Goal: Task Accomplishment & Management: Complete application form

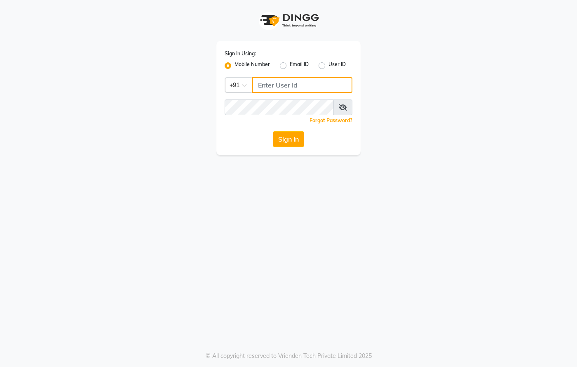
click at [273, 86] on input "Username" at bounding box center [302, 85] width 100 height 16
type input "8437870999"
click at [343, 108] on icon at bounding box center [343, 107] width 8 height 7
click at [294, 144] on button "Sign In" at bounding box center [288, 139] width 31 height 16
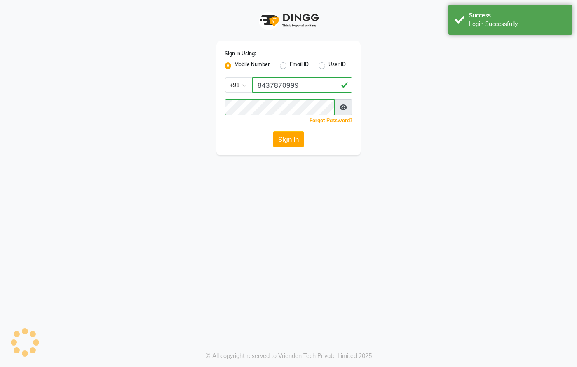
select select "67"
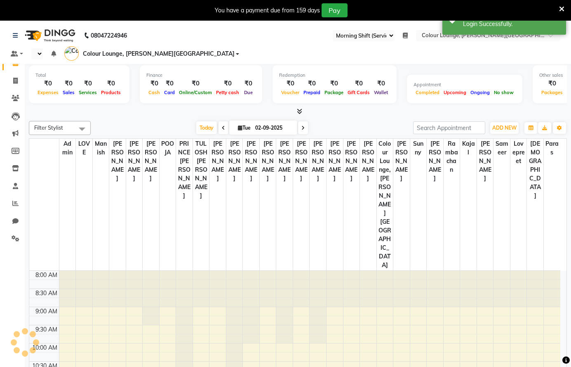
click at [561, 7] on icon at bounding box center [561, 8] width 5 height 7
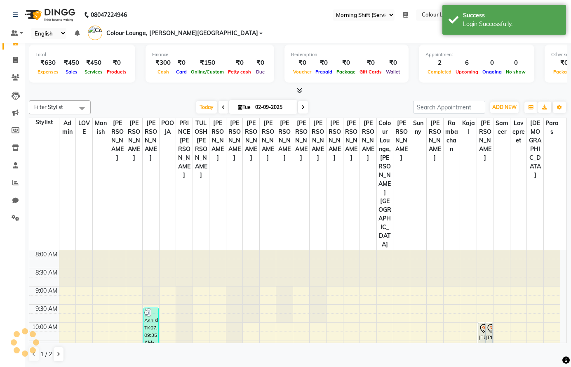
select select "en"
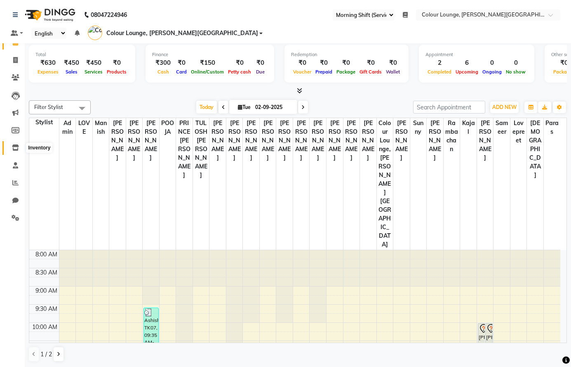
click at [12, 148] on icon at bounding box center [15, 147] width 7 height 6
select select
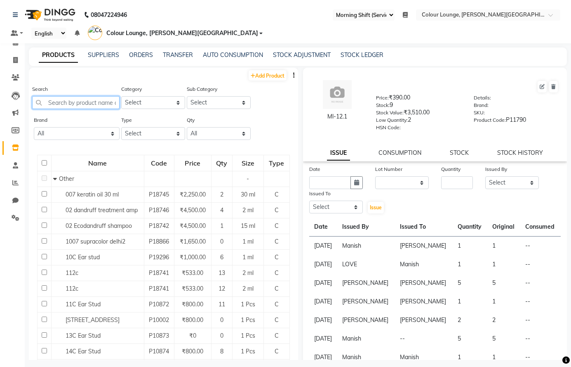
click at [75, 101] on input "text" at bounding box center [75, 102] width 87 height 13
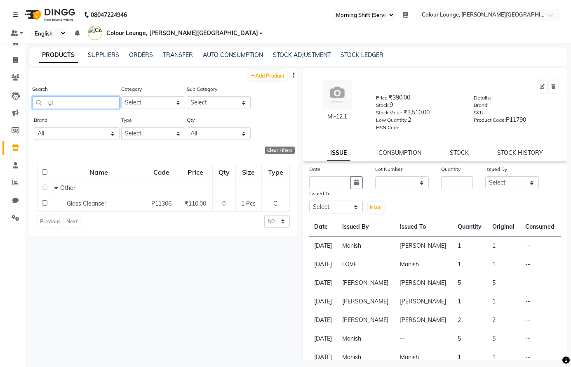
type input "g"
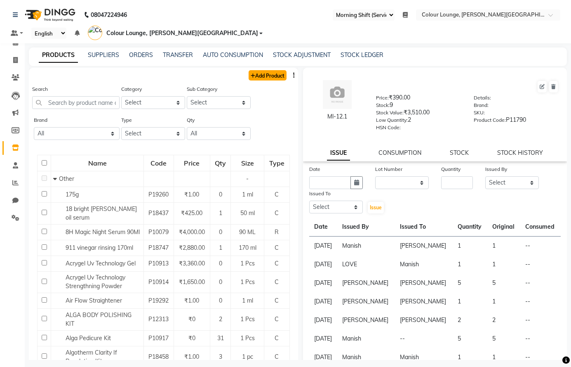
click at [268, 76] on link "Add Product" at bounding box center [268, 75] width 38 height 10
select select "true"
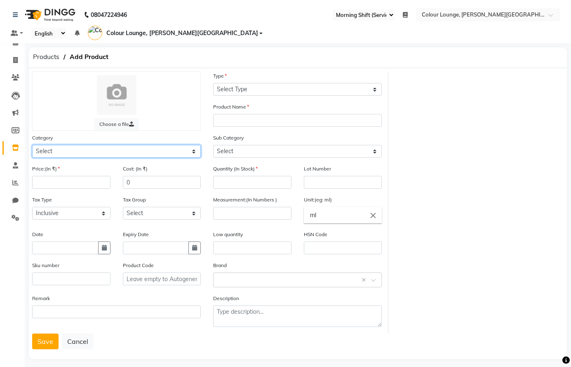
click at [111, 148] on select "Select Hair Skin Makeup Personal Care Appliances [PERSON_NAME] Waxing Disposabl…" at bounding box center [116, 151] width 169 height 13
select select "1390101000"
click at [32, 145] on select "Select Hair Skin Makeup Personal Care Appliances [PERSON_NAME] Waxing Disposabl…" at bounding box center [116, 151] width 169 height 13
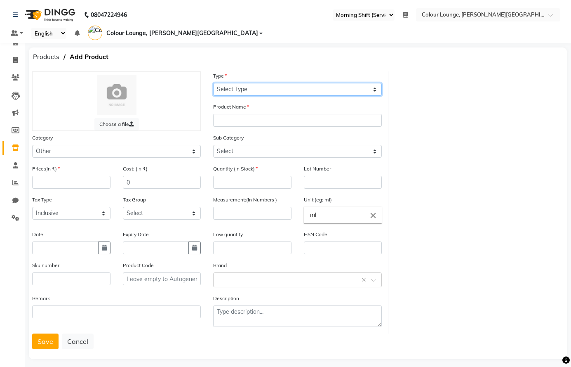
click at [311, 88] on select "Select Type Both Retail Consumable" at bounding box center [297, 89] width 169 height 13
select select "C"
click at [213, 83] on select "Select Type Both Retail Consumable" at bounding box center [297, 89] width 169 height 13
click at [272, 113] on div "Product Name" at bounding box center [297, 114] width 169 height 24
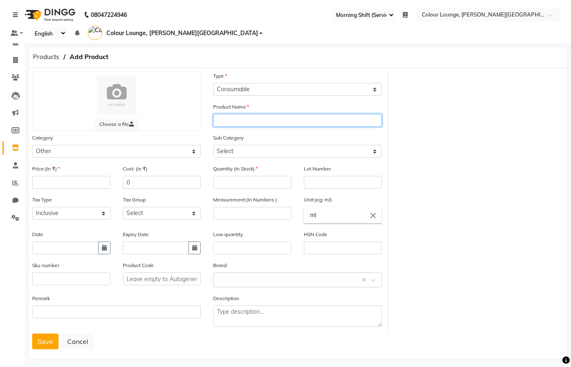
click at [270, 120] on input "text" at bounding box center [297, 120] width 169 height 13
type input "glass skin"
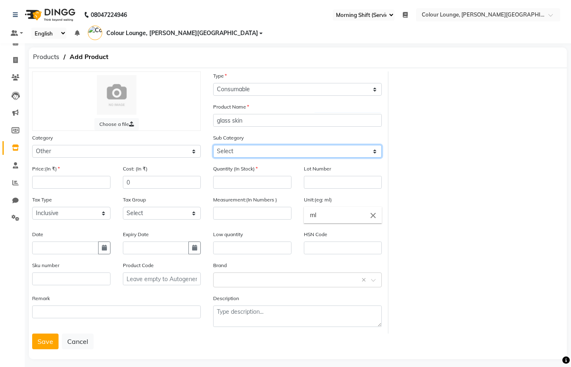
click at [283, 148] on select "Select Houskeeping Other" at bounding box center [297, 151] width 169 height 13
select select "1390101002"
click at [213, 145] on select "Select Houskeeping Other" at bounding box center [297, 151] width 169 height 13
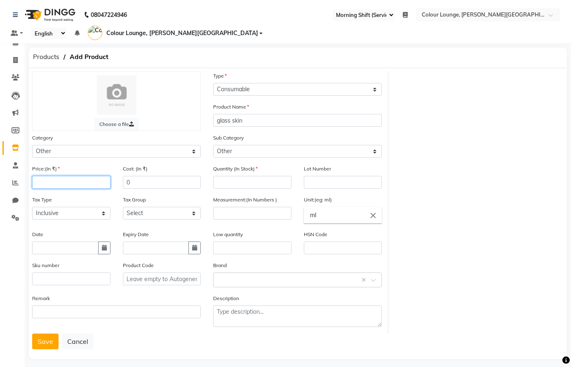
click at [67, 184] on input "number" at bounding box center [71, 182] width 78 height 13
type input "1"
click at [251, 177] on input "number" at bounding box center [252, 182] width 78 height 13
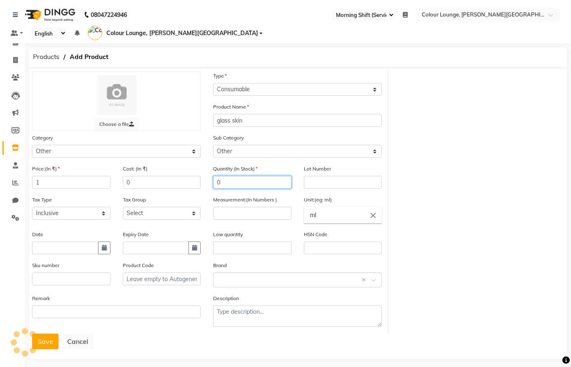
type input "0"
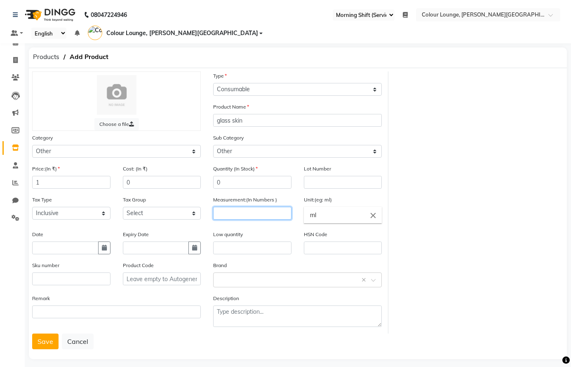
click at [235, 212] on input "number" at bounding box center [252, 213] width 78 height 13
type input "1"
click at [40, 344] on button "Save" at bounding box center [45, 341] width 26 height 16
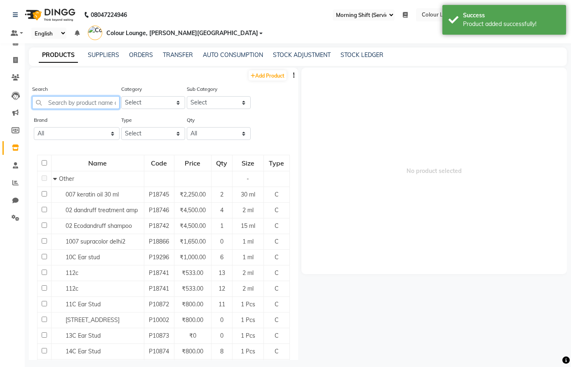
click at [89, 102] on input "text" at bounding box center [75, 102] width 87 height 13
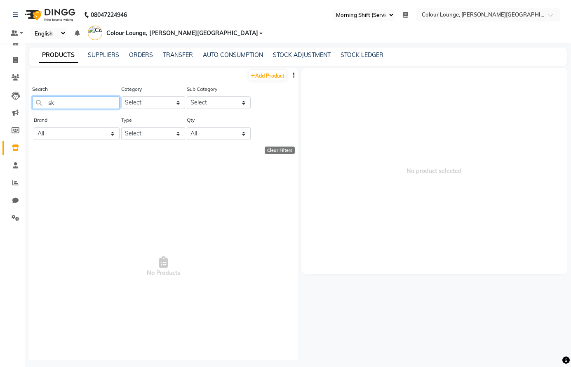
type input "s"
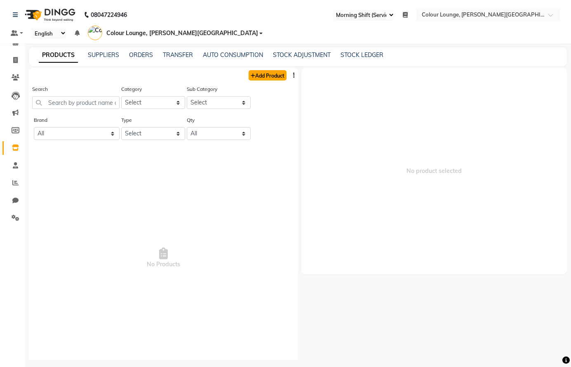
click at [257, 75] on link "Add Product" at bounding box center [268, 75] width 38 height 10
select select "true"
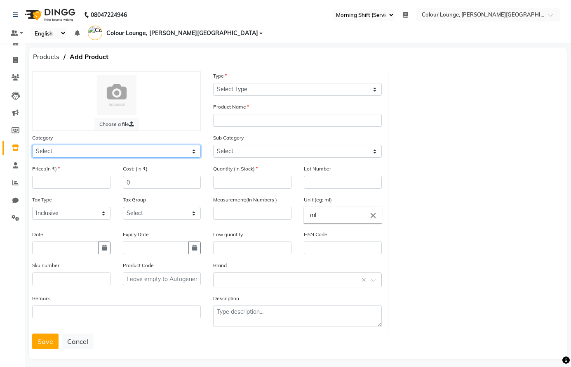
click at [76, 149] on select "Select Hair Skin Makeup Personal Care Appliances [PERSON_NAME] Waxing Disposabl…" at bounding box center [116, 151] width 169 height 13
select select "1390101000"
click at [32, 145] on select "Select Hair Skin Makeup Personal Care Appliances [PERSON_NAME] Waxing Disposabl…" at bounding box center [116, 151] width 169 height 13
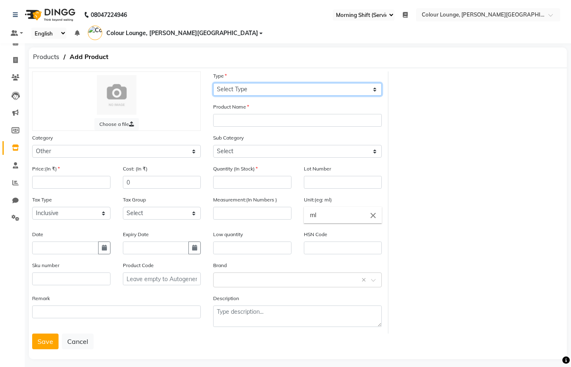
click at [260, 84] on select "Select Type Both Retail Consumable" at bounding box center [297, 89] width 169 height 13
select select "C"
click at [213, 83] on select "Select Type Both Retail Consumable" at bounding box center [297, 89] width 169 height 13
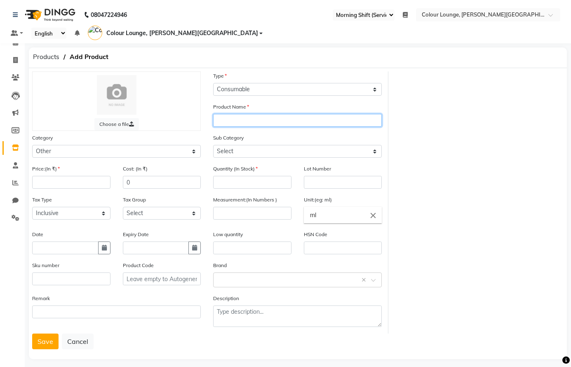
click at [233, 117] on input "text" at bounding box center [297, 120] width 169 height 13
type input "skin oil"
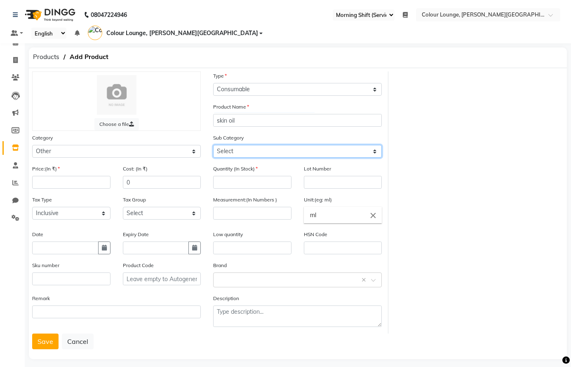
click at [283, 154] on select "Select Houskeeping Other" at bounding box center [297, 151] width 169 height 13
select select "1390101002"
click at [213, 145] on select "Select Houskeeping Other" at bounding box center [297, 151] width 169 height 13
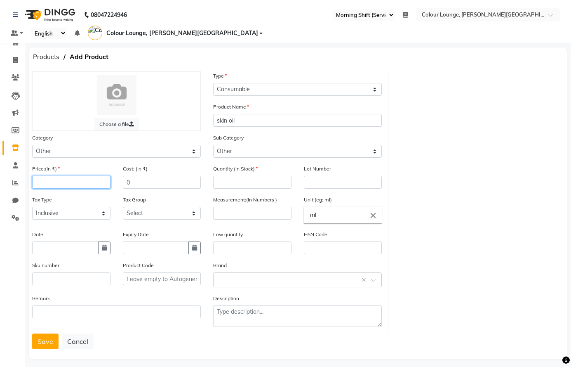
click at [71, 183] on input "number" at bounding box center [71, 182] width 78 height 13
click at [124, 204] on div "Tax Group Select GST" at bounding box center [162, 210] width 91 height 31
click at [81, 177] on input "number" at bounding box center [71, 182] width 78 height 13
type input "1"
click at [252, 184] on input "number" at bounding box center [252, 182] width 78 height 13
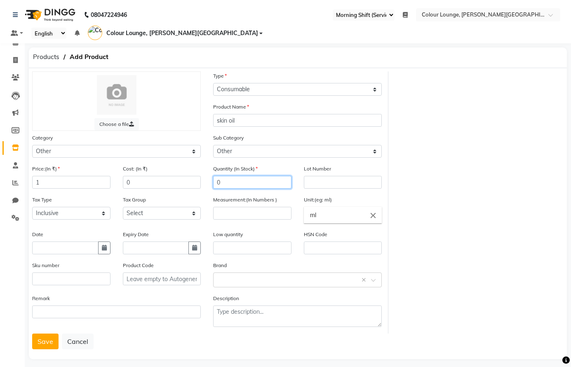
type input "0"
click at [219, 217] on input "number" at bounding box center [252, 213] width 78 height 13
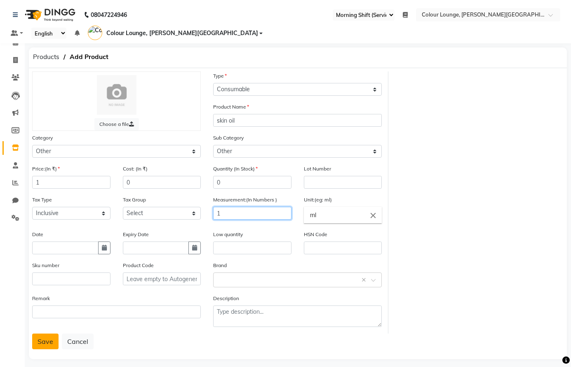
type input "1"
click at [50, 346] on button "Save" at bounding box center [45, 341] width 26 height 16
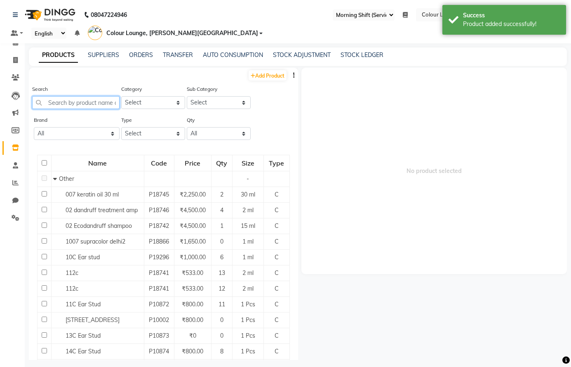
click at [92, 103] on input "text" at bounding box center [75, 102] width 87 height 13
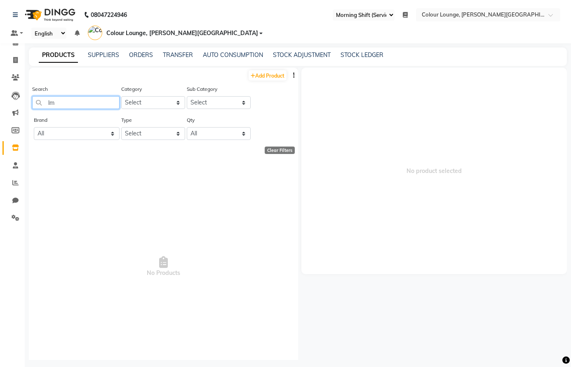
type input "l"
type input "L"
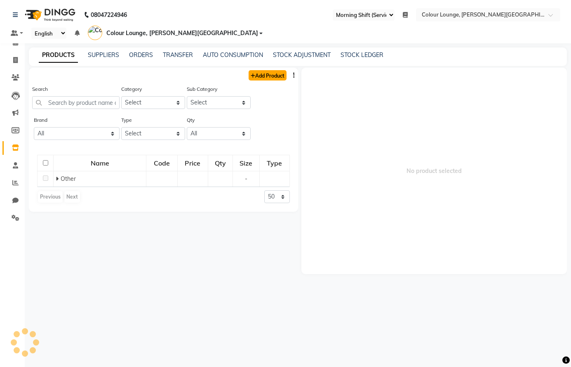
click at [267, 74] on link "Add Product" at bounding box center [268, 75] width 38 height 10
select select "true"
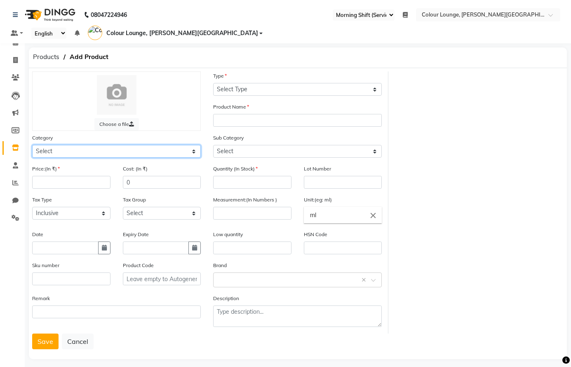
click at [98, 147] on select "Select Hair Skin Makeup Personal Care Appliances [PERSON_NAME] Waxing Disposabl…" at bounding box center [116, 151] width 169 height 13
select select "1390101000"
click at [32, 145] on select "Select Hair Skin Makeup Personal Care Appliances [PERSON_NAME] Waxing Disposabl…" at bounding box center [116, 151] width 169 height 13
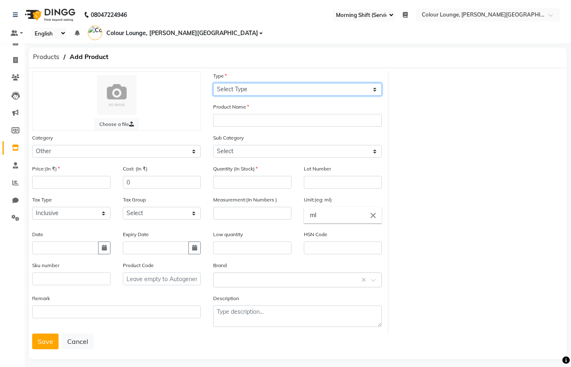
click at [266, 87] on select "Select Type Both Retail Consumable" at bounding box center [297, 89] width 169 height 13
select select "C"
click at [213, 83] on select "Select Type Both Retail Consumable" at bounding box center [297, 89] width 169 height 13
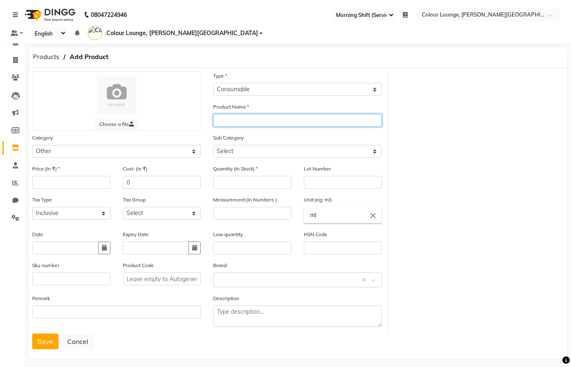
click at [253, 117] on input "text" at bounding box center [297, 120] width 169 height 13
type input "LME 001"
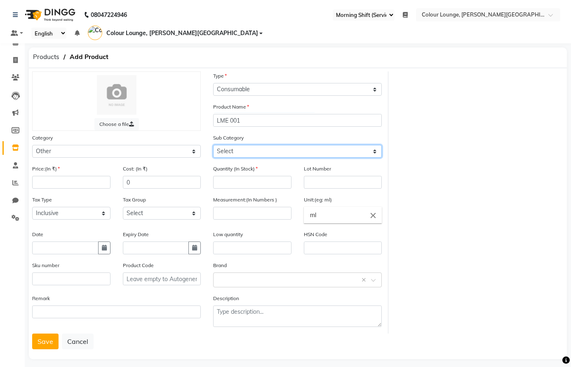
click at [239, 151] on select "Select Houskeeping Other" at bounding box center [297, 151] width 169 height 13
select select "1390101002"
click at [213, 145] on select "Select Houskeeping Other" at bounding box center [297, 151] width 169 height 13
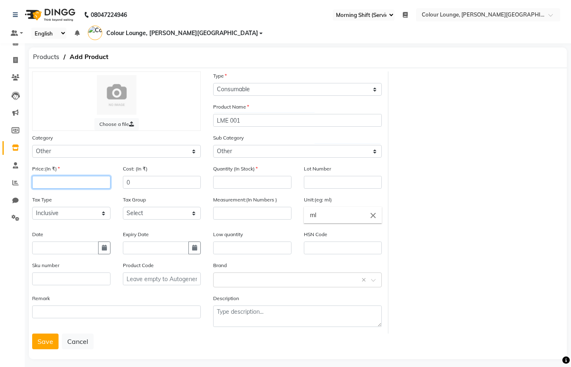
click at [77, 183] on input "number" at bounding box center [71, 182] width 78 height 13
type input "1"
click at [233, 178] on input "number" at bounding box center [252, 182] width 78 height 13
type input "0"
click at [252, 214] on input "number" at bounding box center [252, 213] width 78 height 13
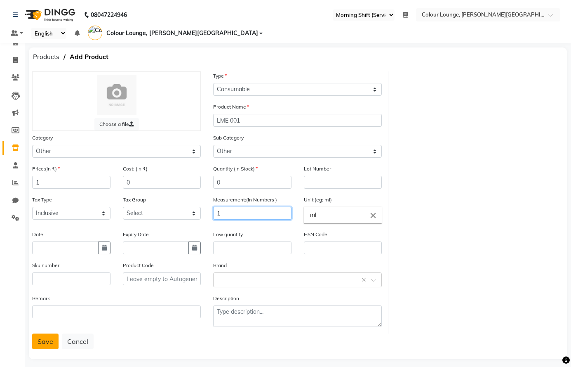
type input "1"
click at [49, 340] on button "Save" at bounding box center [45, 341] width 26 height 16
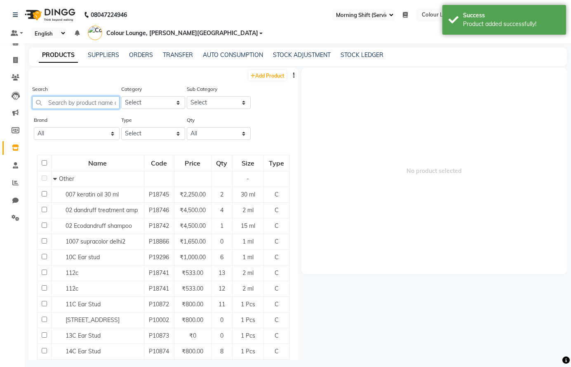
click at [89, 104] on input "text" at bounding box center [75, 102] width 87 height 13
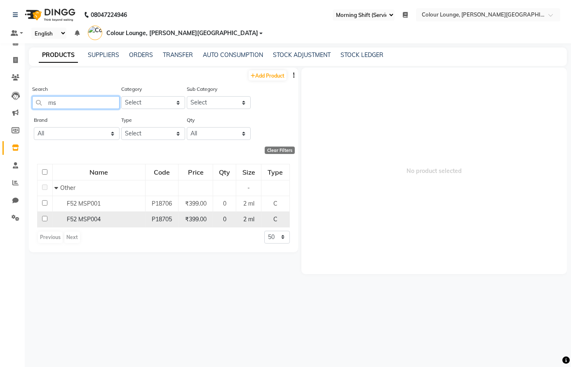
type input "m"
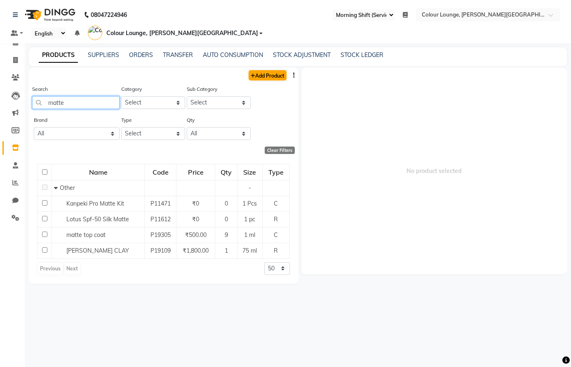
type input "matte"
click at [262, 76] on link "Add Product" at bounding box center [268, 75] width 38 height 10
select select "true"
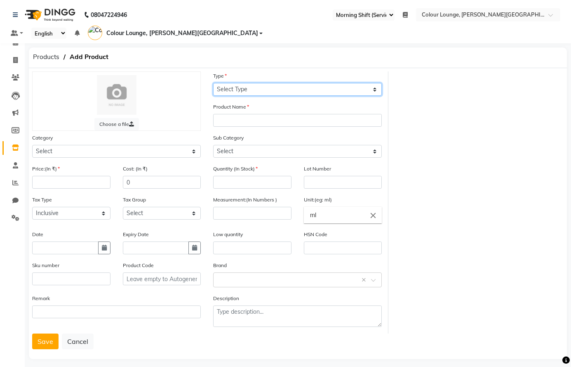
click at [247, 87] on select "Select Type Both Retail Consumable" at bounding box center [297, 89] width 169 height 13
select select "C"
click at [213, 83] on select "Select Type Both Retail Consumable" at bounding box center [297, 89] width 169 height 13
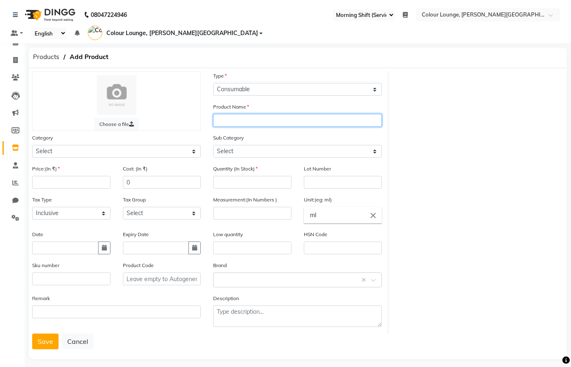
click at [244, 120] on input "text" at bounding box center [297, 120] width 169 height 13
type input "matte lip colour"
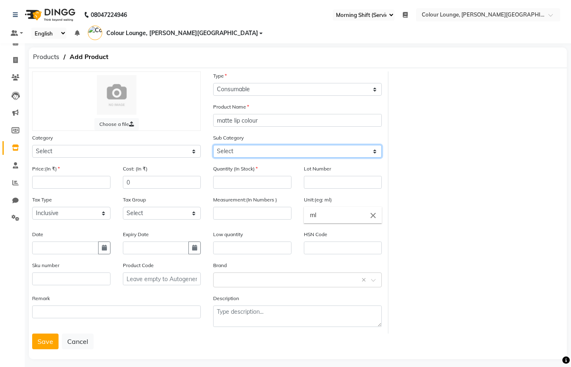
click at [244, 150] on select "Select" at bounding box center [297, 151] width 169 height 13
click at [232, 150] on select "Select" at bounding box center [297, 151] width 169 height 13
drag, startPoint x: 97, startPoint y: 160, endPoint x: 118, endPoint y: 150, distance: 24.0
click at [100, 155] on div "Category Select Hair Skin Makeup Personal Care Appliances [PERSON_NAME] Waxing …" at bounding box center [116, 148] width 181 height 31
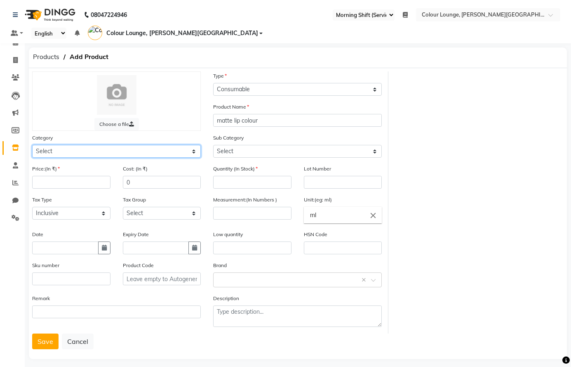
click at [152, 150] on select "Select Hair Skin Makeup Personal Care Appliances [PERSON_NAME] Waxing Disposabl…" at bounding box center [116, 151] width 169 height 13
select select "1390101000"
click at [32, 145] on select "Select Hair Skin Makeup Personal Care Appliances [PERSON_NAME] Waxing Disposabl…" at bounding box center [116, 151] width 169 height 13
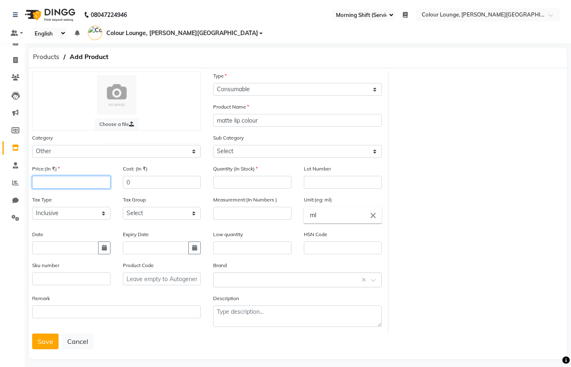
click at [99, 186] on input "number" at bounding box center [71, 182] width 78 height 13
type input "1"
click at [231, 179] on input "number" at bounding box center [252, 182] width 78 height 13
type input "0"
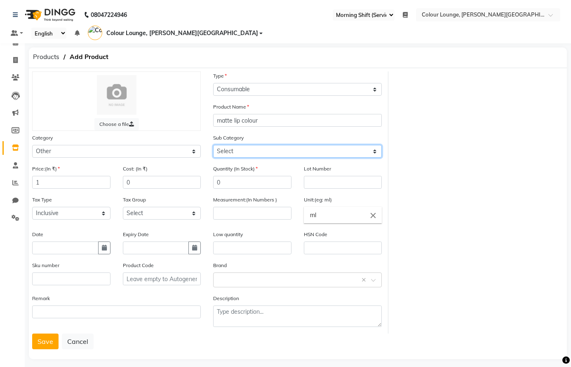
drag, startPoint x: 268, startPoint y: 155, endPoint x: 263, endPoint y: 155, distance: 4.9
click at [268, 155] on select "Select Houskeeping Other" at bounding box center [297, 151] width 169 height 13
select select "1390101002"
click at [213, 145] on select "Select Houskeeping Other" at bounding box center [297, 151] width 169 height 13
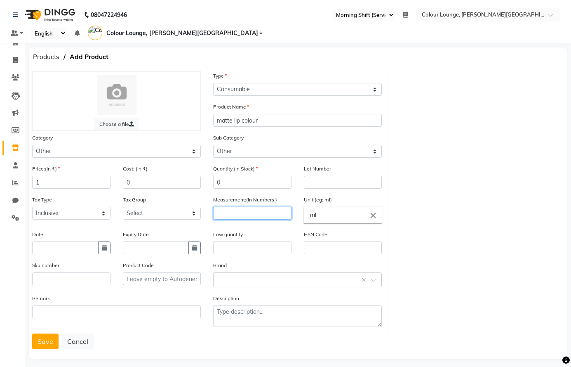
click at [242, 213] on input "number" at bounding box center [252, 213] width 78 height 13
type input "1"
click at [42, 343] on button "Save" at bounding box center [45, 341] width 26 height 16
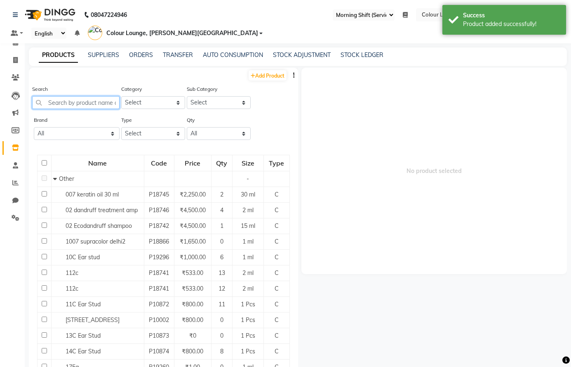
click at [82, 103] on input "text" at bounding box center [75, 102] width 87 height 13
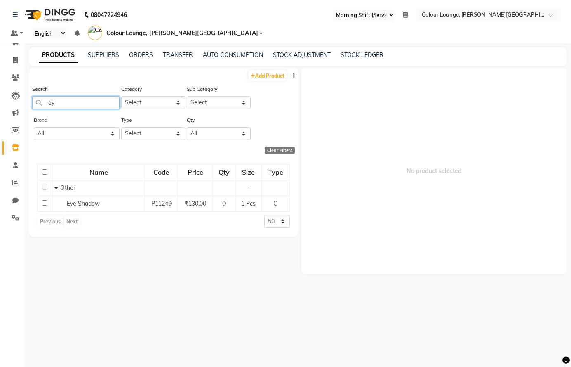
type input "e"
type input "p"
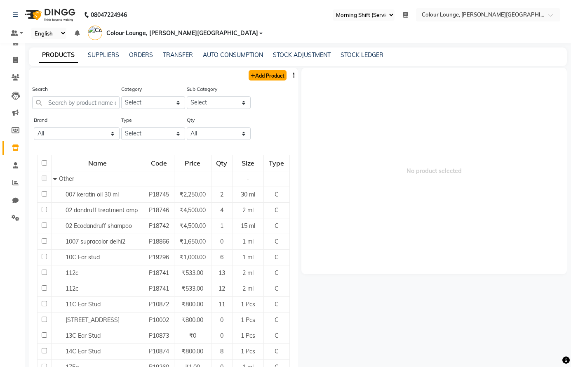
click at [251, 74] on link "Add Product" at bounding box center [268, 75] width 38 height 10
select select "true"
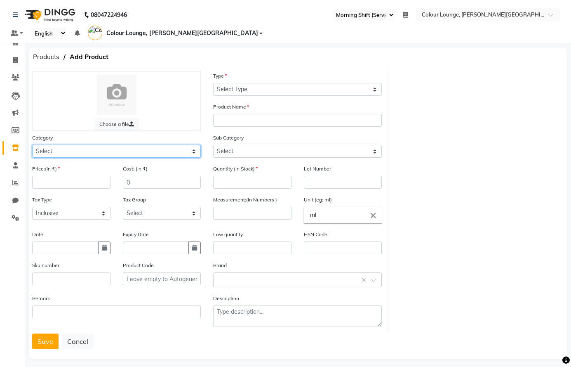
drag, startPoint x: 75, startPoint y: 150, endPoint x: 64, endPoint y: 152, distance: 11.3
click at [75, 150] on select "Select Hair Skin Makeup Personal Care Appliances [PERSON_NAME] Waxing Disposabl…" at bounding box center [116, 151] width 169 height 13
select select "1390101000"
click at [32, 145] on select "Select Hair Skin Makeup Personal Care Appliances [PERSON_NAME] Waxing Disposabl…" at bounding box center [116, 151] width 169 height 13
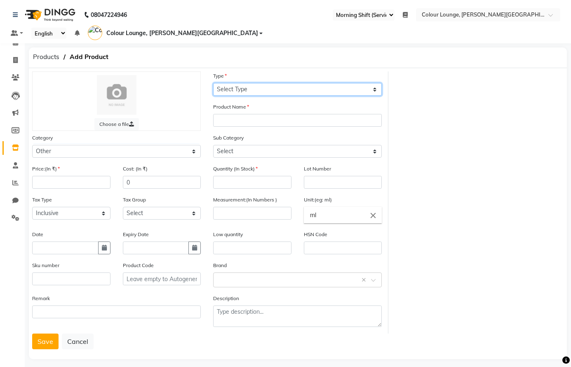
click at [296, 88] on select "Select Type Both Retail Consumable" at bounding box center [297, 89] width 169 height 13
select select "C"
click at [213, 83] on select "Select Type Both Retail Consumable" at bounding box center [297, 89] width 169 height 13
click at [240, 113] on div "Product Name" at bounding box center [297, 114] width 169 height 24
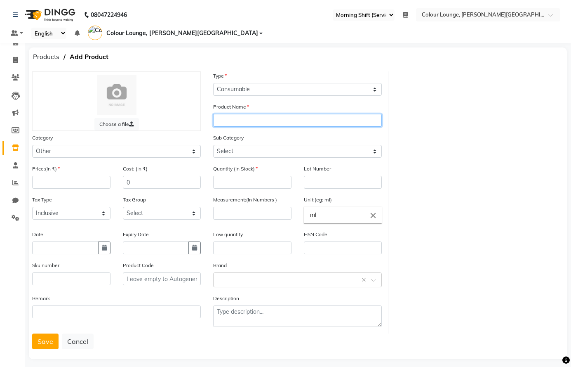
click at [238, 120] on input "text" at bounding box center [297, 120] width 169 height 13
type input "panorma black"
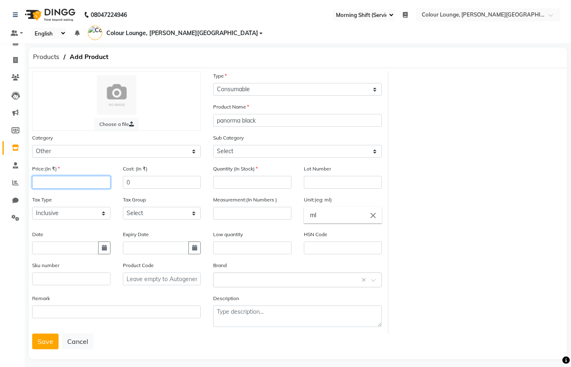
click at [50, 185] on input "number" at bounding box center [71, 182] width 78 height 13
type input "1"
click at [237, 181] on input "number" at bounding box center [252, 182] width 78 height 13
type input "0"
click at [270, 211] on input "number" at bounding box center [252, 213] width 78 height 13
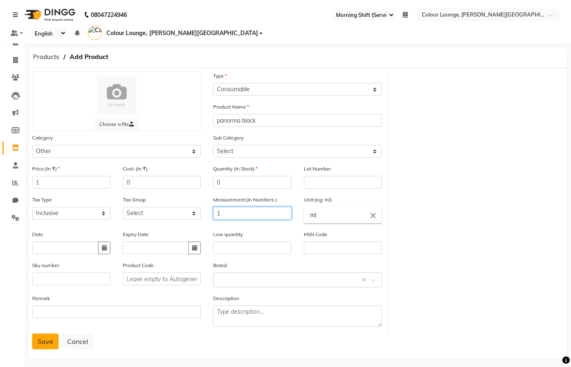
type input "1"
click at [51, 341] on button "Save" at bounding box center [45, 341] width 26 height 16
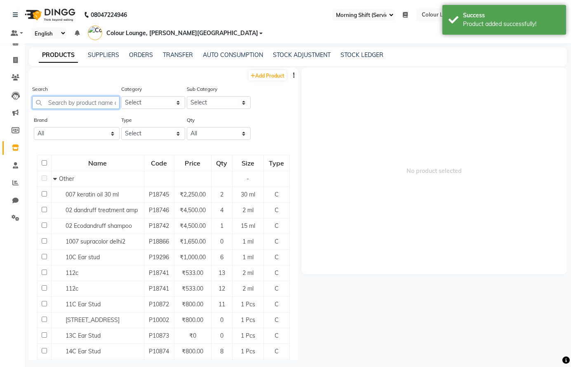
click at [85, 103] on input "text" at bounding box center [75, 102] width 87 height 13
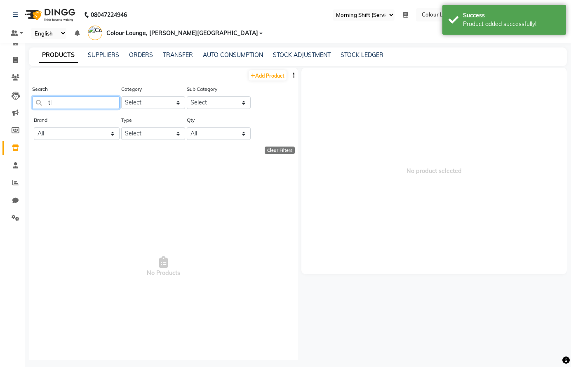
type input "t"
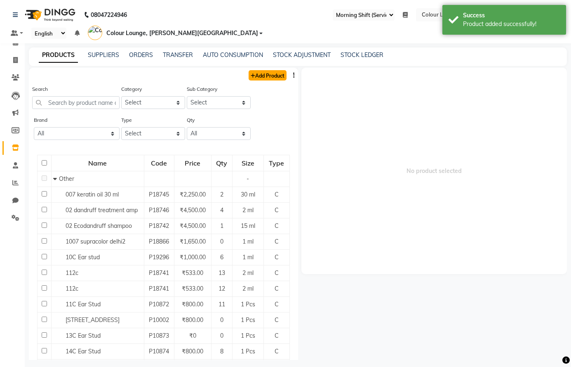
click at [260, 70] on link "Add Product" at bounding box center [268, 75] width 38 height 10
select select "true"
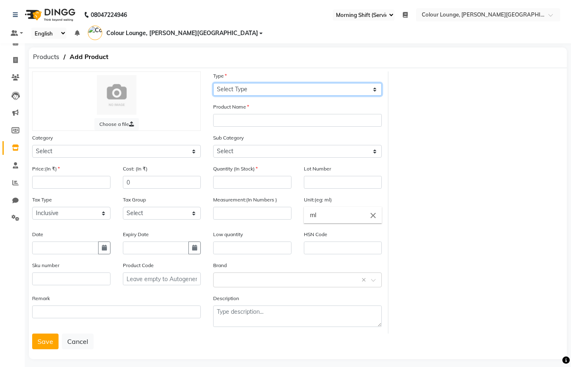
click at [237, 91] on select "Select Type Both Retail Consumable" at bounding box center [297, 89] width 169 height 13
select select "C"
click at [213, 83] on select "Select Type Both Retail Consumable" at bounding box center [297, 89] width 169 height 13
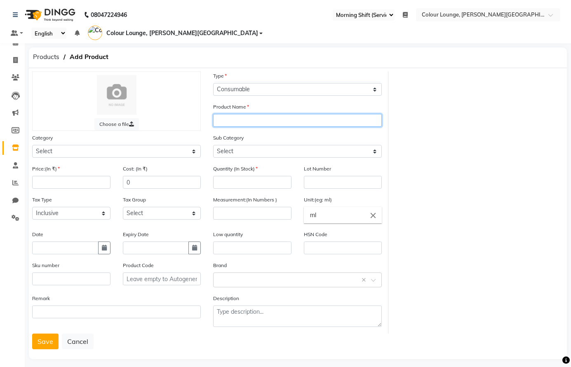
click at [240, 122] on input "text" at bounding box center [297, 120] width 169 height 13
type input "TLM 003"
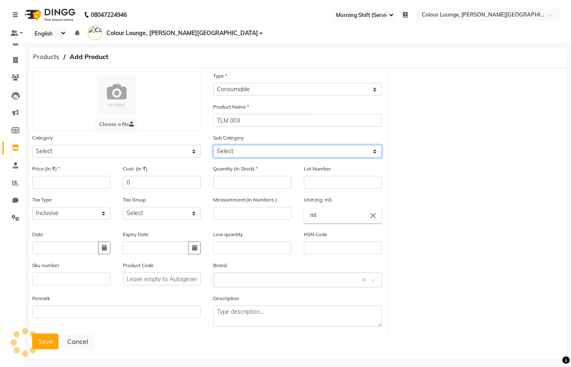
click at [263, 150] on select "Select" at bounding box center [297, 151] width 169 height 13
click at [254, 150] on select "Select" at bounding box center [297, 151] width 169 height 13
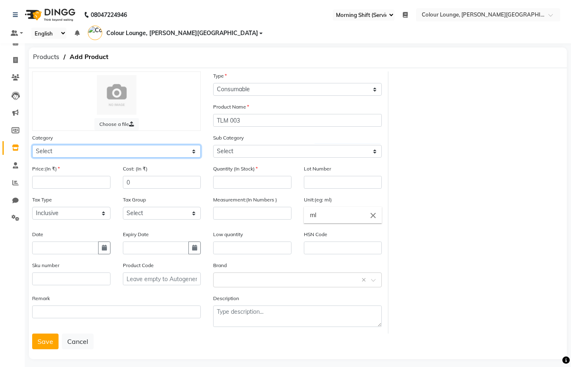
drag, startPoint x: 64, startPoint y: 148, endPoint x: 55, endPoint y: 157, distance: 12.8
click at [64, 148] on select "Select Hair Skin Makeup Personal Care Appliances [PERSON_NAME] Waxing Disposabl…" at bounding box center [116, 151] width 169 height 13
select select "1390101000"
click at [32, 145] on select "Select Hair Skin Makeup Personal Care Appliances [PERSON_NAME] Waxing Disposabl…" at bounding box center [116, 151] width 169 height 13
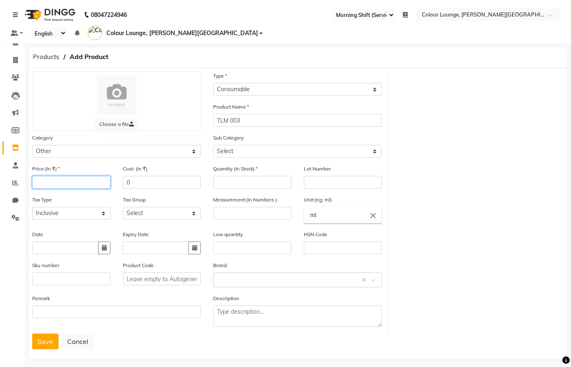
click at [77, 185] on input "number" at bounding box center [71, 182] width 78 height 13
type input "1"
click at [271, 181] on input "number" at bounding box center [252, 182] width 78 height 13
type input "0"
click at [249, 215] on input "number" at bounding box center [252, 213] width 78 height 13
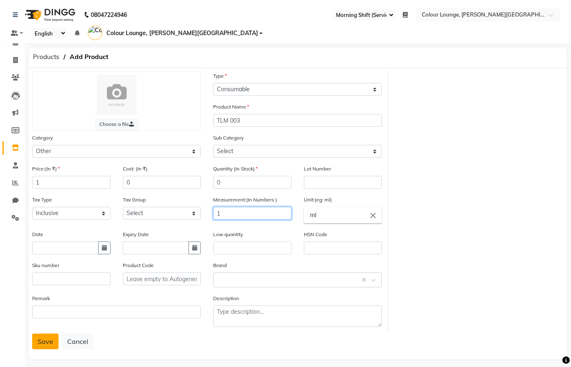
type input "1"
click at [45, 342] on button "Save" at bounding box center [45, 341] width 26 height 16
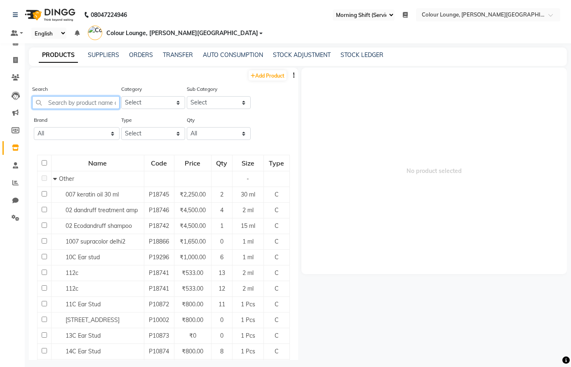
click at [93, 104] on input "text" at bounding box center [75, 102] width 87 height 13
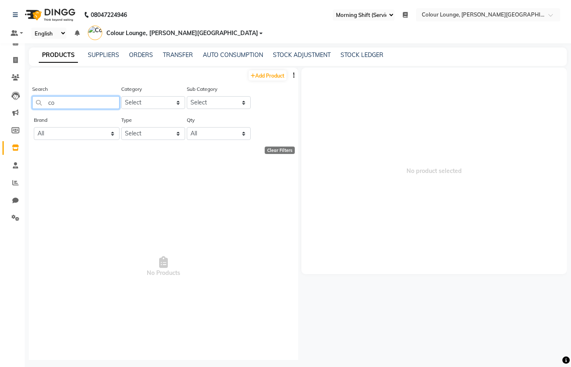
type input "c"
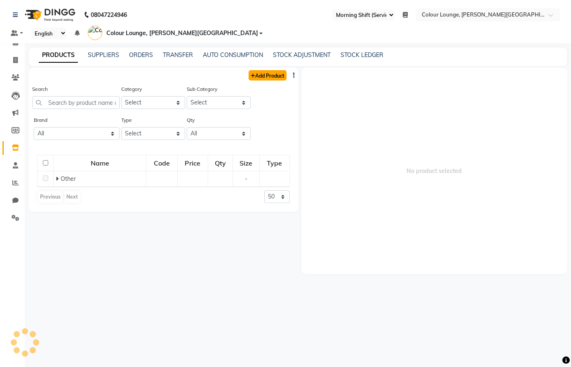
click at [270, 73] on link "Add Product" at bounding box center [268, 75] width 38 height 10
select select "true"
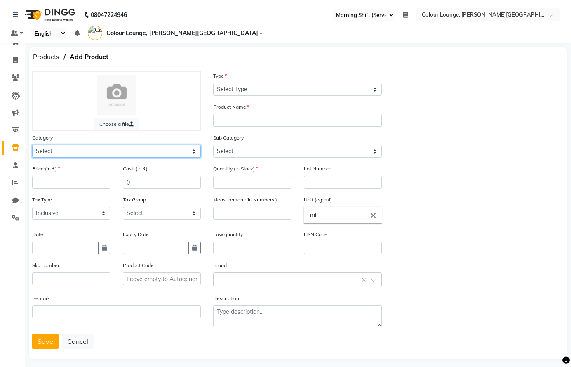
click at [119, 148] on select "Select Hair Skin Makeup Personal Care Appliances [PERSON_NAME] Waxing Disposabl…" at bounding box center [116, 151] width 169 height 13
select select "1390101000"
click at [32, 145] on select "Select Hair Skin Makeup Personal Care Appliances [PERSON_NAME] Waxing Disposabl…" at bounding box center [116, 151] width 169 height 13
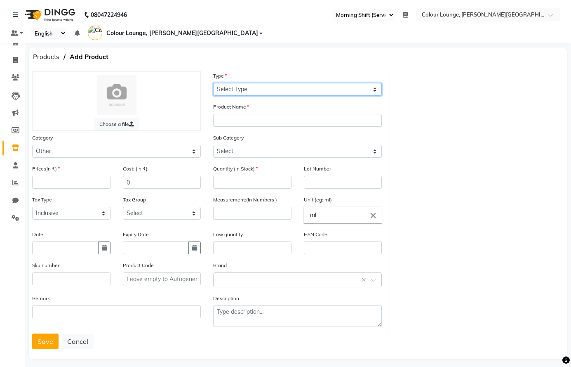
click at [274, 90] on select "Select Type Both Retail Consumable" at bounding box center [297, 89] width 169 height 13
select select "C"
click at [213, 83] on select "Select Type Both Retail Consumable" at bounding box center [297, 89] width 169 height 13
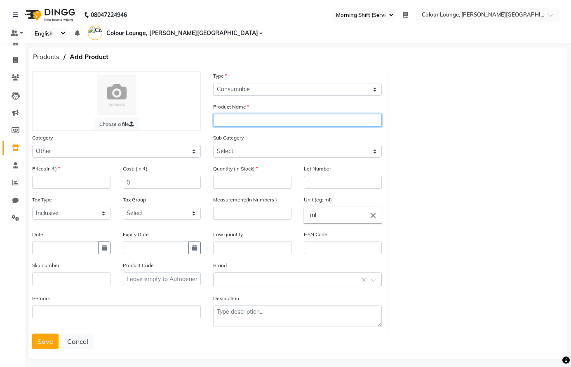
click at [256, 116] on input "text" at bounding box center [297, 120] width 169 height 13
type input "cover concelar"
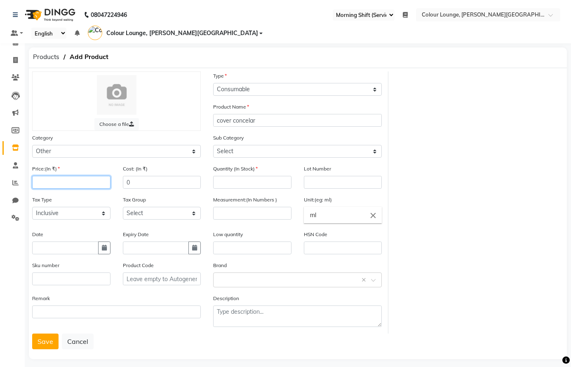
click at [75, 184] on input "number" at bounding box center [71, 182] width 78 height 13
type input "1"
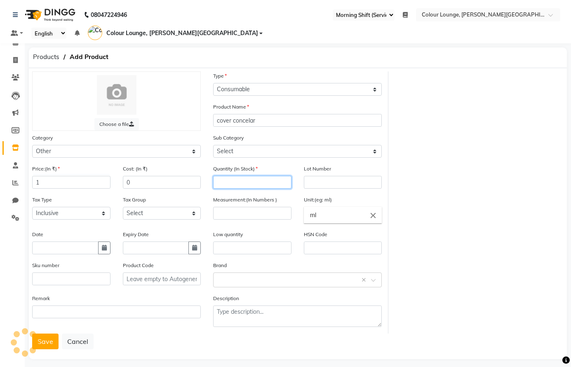
click at [253, 184] on input "number" at bounding box center [252, 182] width 78 height 13
type input "0"
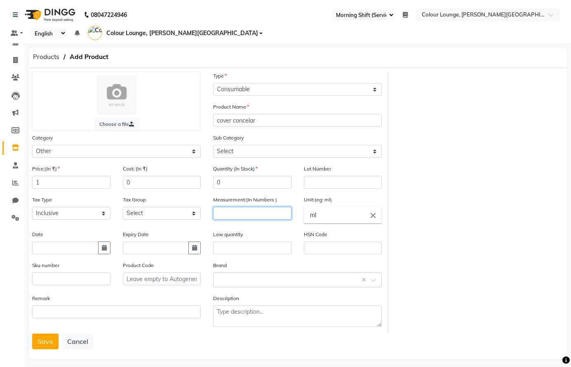
click at [249, 214] on input "number" at bounding box center [252, 213] width 78 height 13
type input "1"
click at [49, 341] on button "Save" at bounding box center [45, 341] width 26 height 16
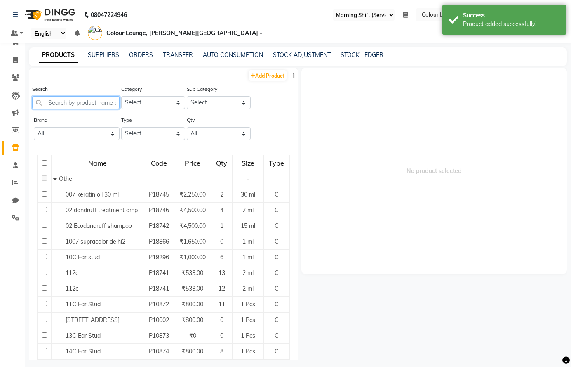
click at [90, 103] on input "text" at bounding box center [75, 102] width 87 height 13
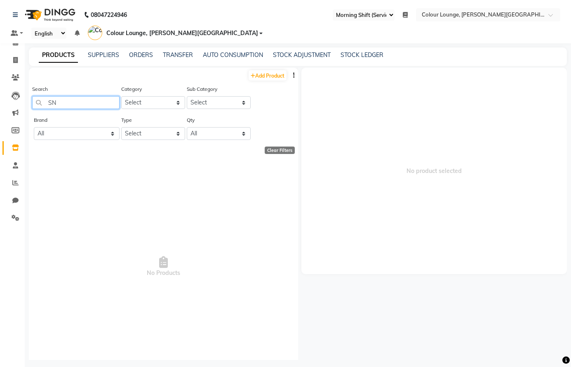
type input "S"
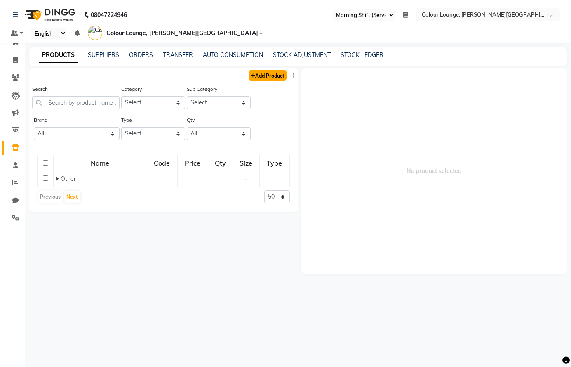
click at [275, 77] on link "Add Product" at bounding box center [268, 75] width 38 height 10
select select "true"
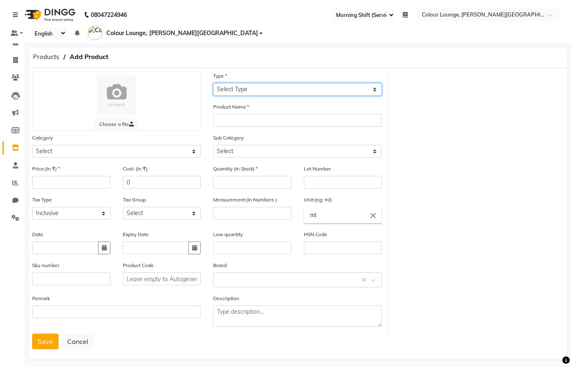
click at [228, 90] on select "Select Type Both Retail Consumable" at bounding box center [297, 89] width 169 height 13
select select "C"
click at [213, 83] on select "Select Type Both Retail Consumable" at bounding box center [297, 89] width 169 height 13
click at [235, 112] on div "Product Name" at bounding box center [297, 114] width 169 height 24
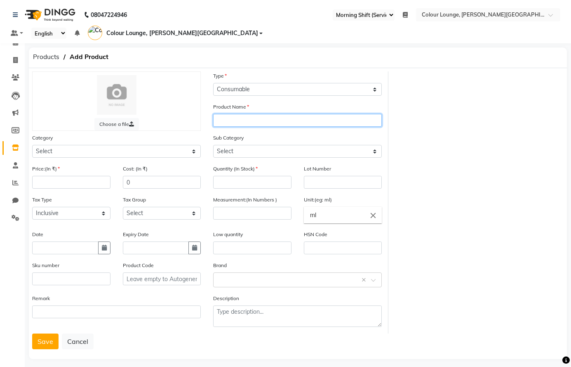
click at [239, 117] on input "text" at bounding box center [297, 120] width 169 height 13
type input "SNS303"
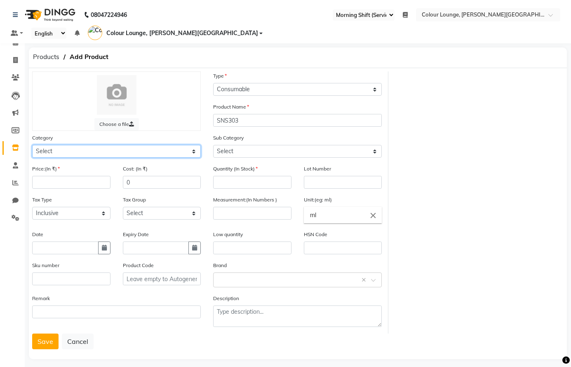
drag, startPoint x: 100, startPoint y: 156, endPoint x: 100, endPoint y: 151, distance: 5.0
click at [100, 151] on select "Select Hair Skin Makeup Personal Care Appliances [PERSON_NAME] Waxing Disposabl…" at bounding box center [116, 151] width 169 height 13
select select "1390101000"
click at [32, 145] on select "Select Hair Skin Makeup Personal Care Appliances [PERSON_NAME] Waxing Disposabl…" at bounding box center [116, 151] width 169 height 13
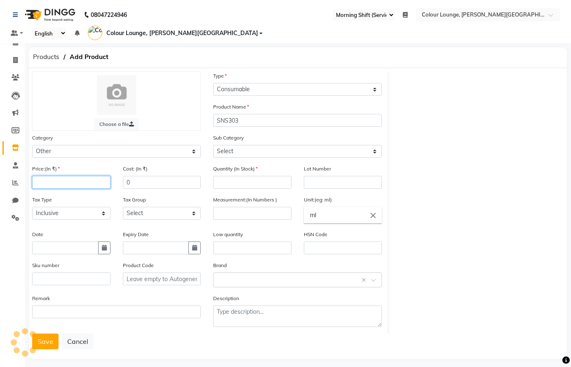
click at [77, 180] on input "number" at bounding box center [71, 182] width 78 height 13
type input "1"
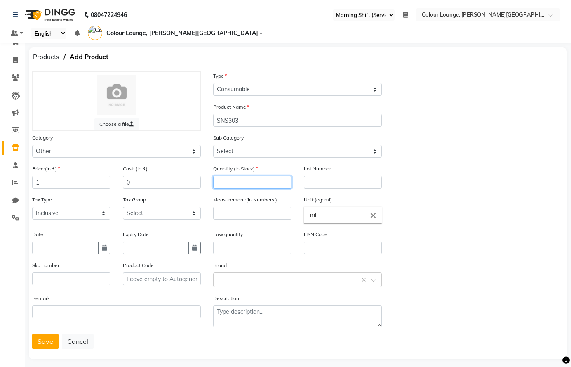
click at [228, 181] on input "number" at bounding box center [252, 182] width 78 height 13
type input "0"
click at [237, 214] on input "number" at bounding box center [252, 213] width 78 height 13
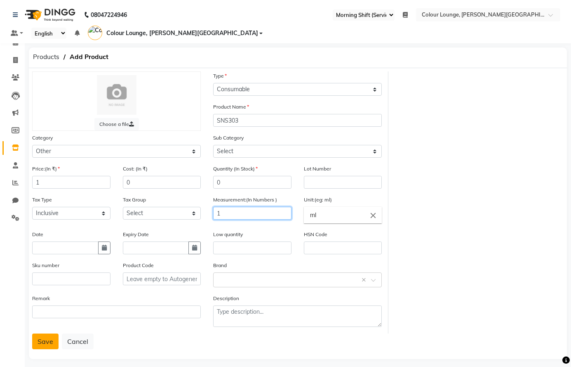
type input "1"
click at [46, 343] on button "Save" at bounding box center [45, 341] width 26 height 16
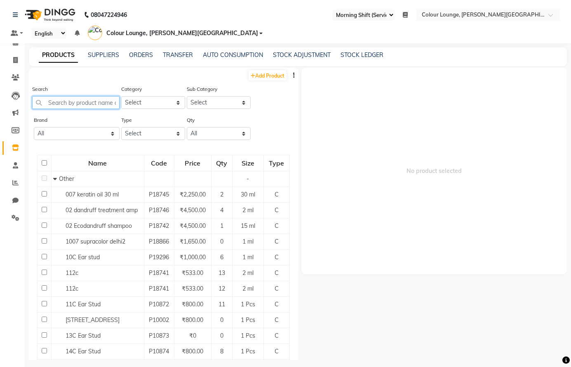
click at [72, 104] on input "text" at bounding box center [75, 102] width 87 height 13
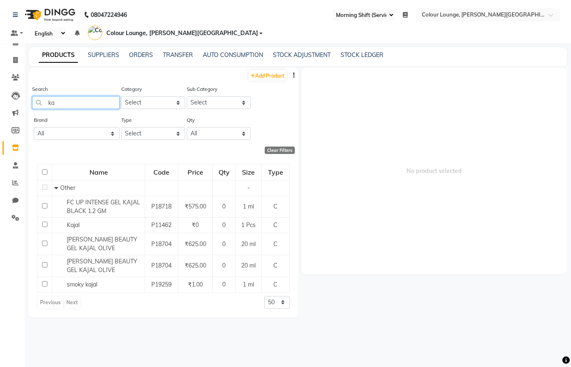
type input "k"
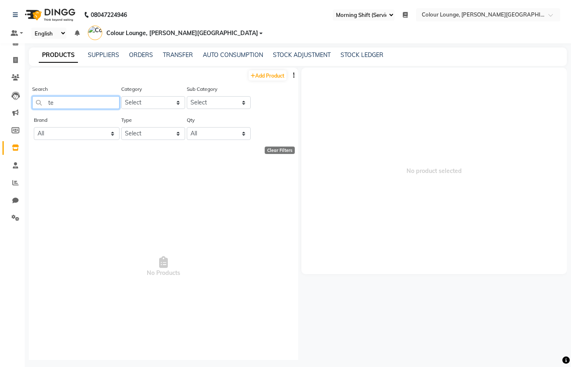
type input "t"
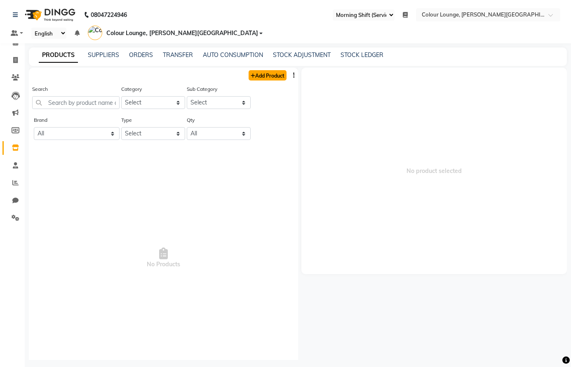
click at [255, 78] on link "Add Product" at bounding box center [268, 75] width 38 height 10
select select "true"
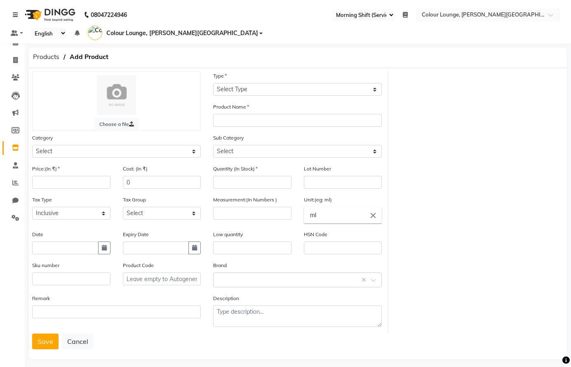
drag, startPoint x: 114, startPoint y: 158, endPoint x: 99, endPoint y: 146, distance: 19.3
click at [113, 158] on div "Category Select Hair Skin Makeup Personal Care Appliances [PERSON_NAME] Waxing …" at bounding box center [116, 148] width 181 height 31
click at [110, 150] on select "Select Hair Skin Makeup Personal Care Appliances [PERSON_NAME] Waxing Disposabl…" at bounding box center [116, 151] width 169 height 13
select select "1390101000"
click at [32, 145] on select "Select Hair Skin Makeup Personal Care Appliances [PERSON_NAME] Waxing Disposabl…" at bounding box center [116, 151] width 169 height 13
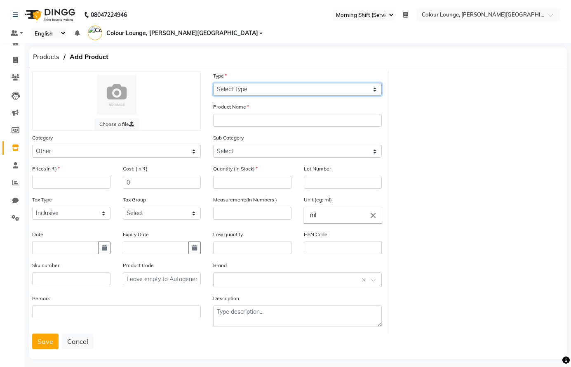
click at [260, 93] on select "Select Type Both Retail Consumable" at bounding box center [297, 89] width 169 height 13
select select "C"
click at [213, 83] on select "Select Type Both Retail Consumable" at bounding box center [297, 89] width 169 height 13
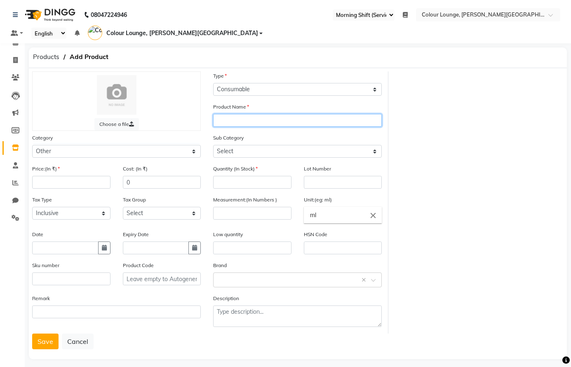
click at [238, 121] on input "text" at bounding box center [297, 120] width 169 height 13
type input "tempting rose"
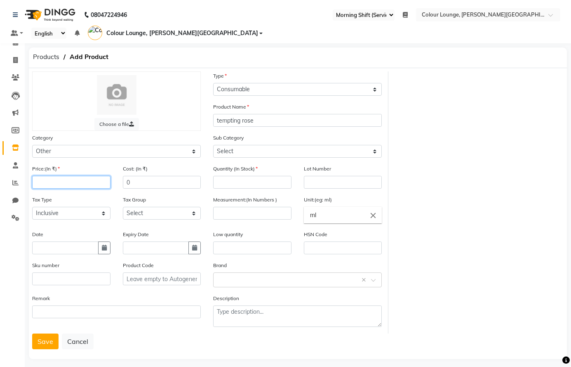
click at [87, 185] on input "number" at bounding box center [71, 182] width 78 height 13
type input "1"
click at [250, 183] on input "number" at bounding box center [252, 182] width 78 height 13
type input "0"
click at [243, 215] on input "number" at bounding box center [252, 213] width 78 height 13
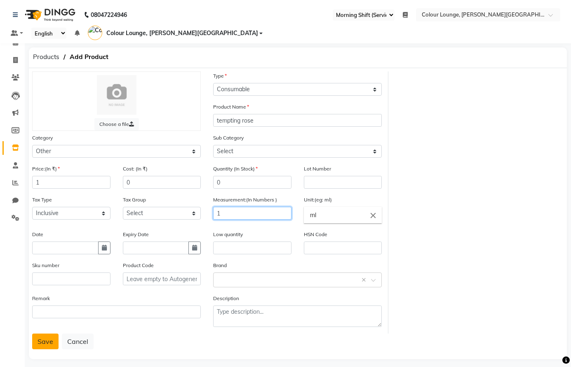
type input "1"
click at [47, 340] on button "Save" at bounding box center [45, 341] width 26 height 16
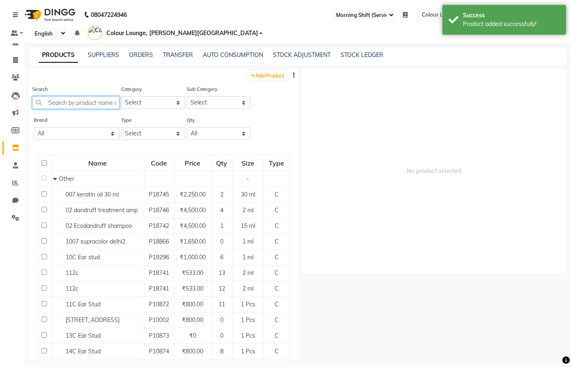
click at [93, 104] on input "text" at bounding box center [75, 102] width 87 height 13
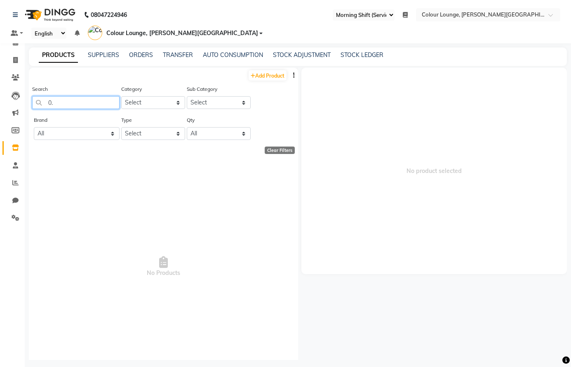
type input "0"
drag, startPoint x: 393, startPoint y: 215, endPoint x: 113, endPoint y: 104, distance: 301.2
click at [113, 104] on input "...............................................................................…" at bounding box center [75, 102] width 87 height 13
click at [114, 103] on input "...............................................................................…" at bounding box center [75, 102] width 87 height 13
click at [115, 103] on input "...............................................................................…" at bounding box center [75, 102] width 87 height 13
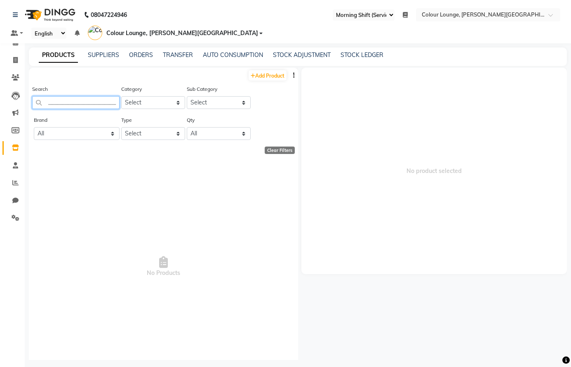
drag, startPoint x: 114, startPoint y: 104, endPoint x: 117, endPoint y: 108, distance: 5.0
click at [114, 104] on input "...............................................................................…" at bounding box center [75, 102] width 87 height 13
click at [112, 105] on input "........................................." at bounding box center [75, 102] width 87 height 13
type input "."
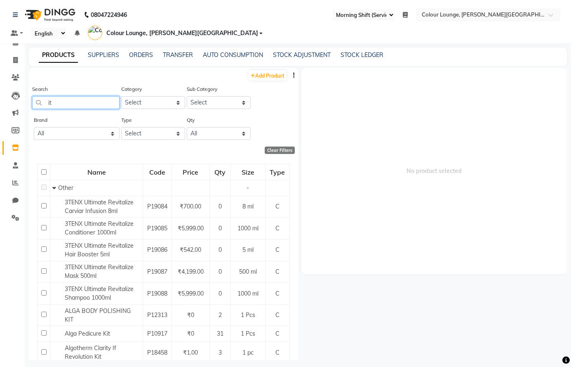
type input "i"
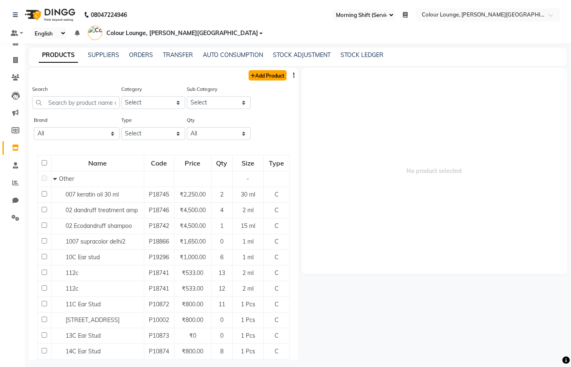
click at [264, 75] on link "Add Product" at bounding box center [268, 75] width 38 height 10
select select "true"
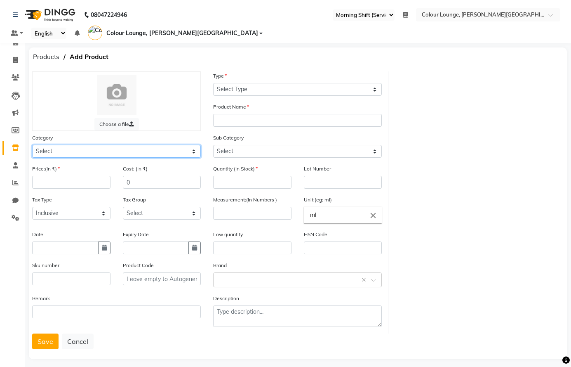
click at [93, 149] on select "Select Hair Skin Makeup Personal Care Appliances [PERSON_NAME] Waxing Disposabl…" at bounding box center [116, 151] width 169 height 13
select select "1390101000"
click at [32, 145] on select "Select Hair Skin Makeup Personal Care Appliances [PERSON_NAME] Waxing Disposabl…" at bounding box center [116, 151] width 169 height 13
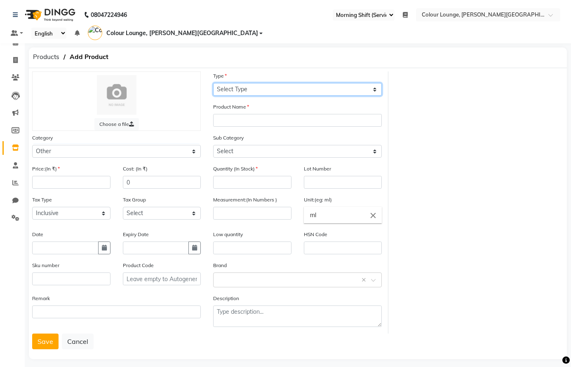
click at [254, 83] on select "Select Type Both Retail Consumable" at bounding box center [297, 89] width 169 height 13
select select "C"
click at [213, 83] on select "Select Type Both Retail Consumable" at bounding box center [297, 89] width 169 height 13
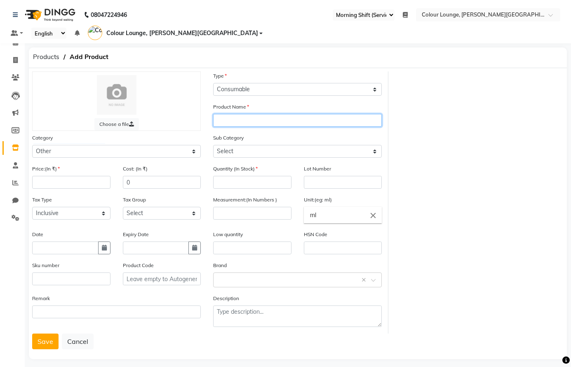
click at [230, 118] on input "text" at bounding box center [297, 120] width 169 height 13
type input "IT Yellow"
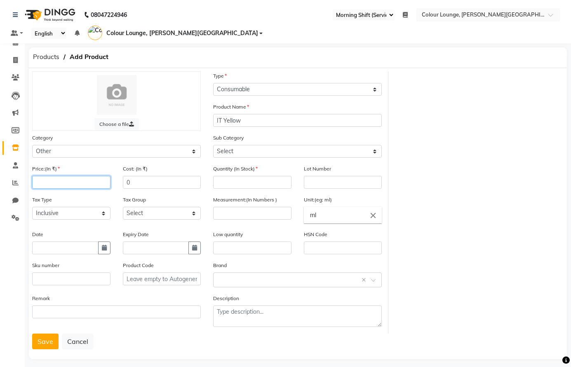
click at [43, 182] on input "number" at bounding box center [71, 182] width 78 height 13
type input "1"
click at [219, 183] on input "number" at bounding box center [252, 182] width 78 height 13
type input "0"
click at [219, 210] on input "number" at bounding box center [252, 213] width 78 height 13
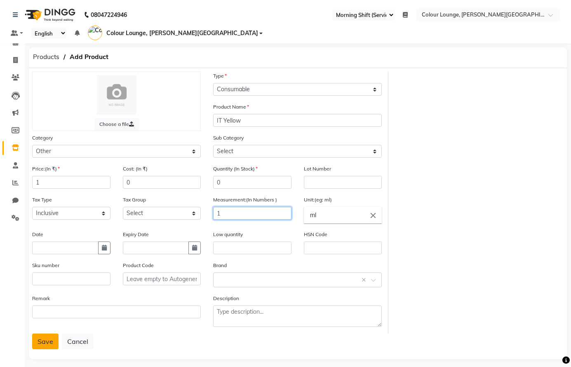
type input "1"
click at [42, 340] on button "Save" at bounding box center [45, 341] width 26 height 16
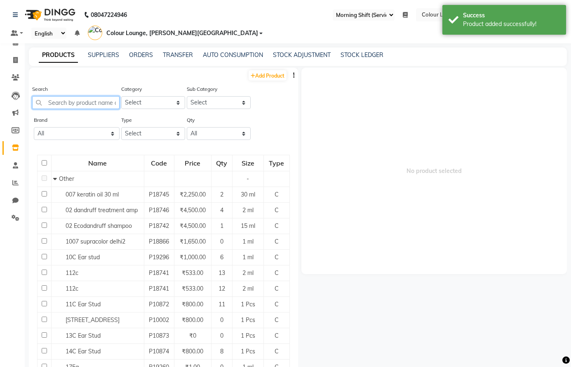
click at [65, 100] on input "text" at bounding box center [75, 102] width 87 height 13
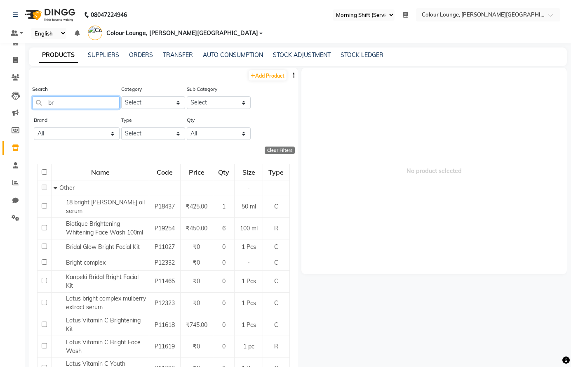
type input "b"
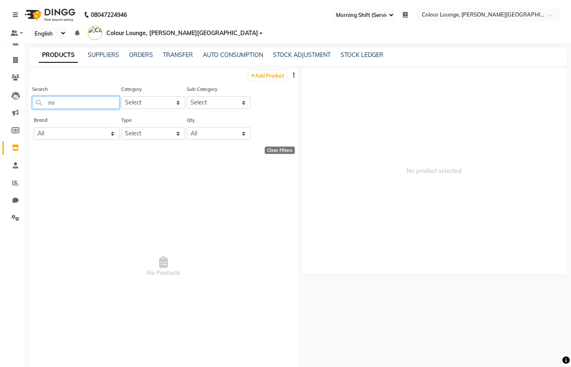
type input "m"
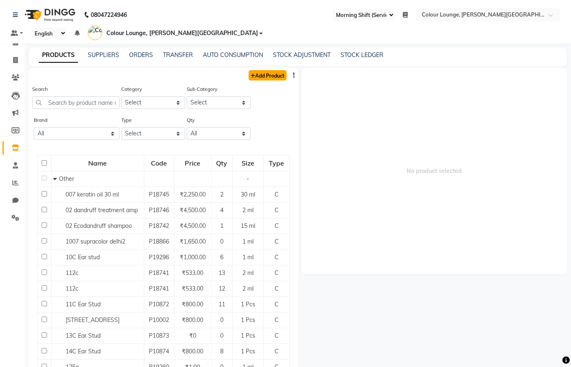
click at [256, 74] on link "Add Product" at bounding box center [268, 75] width 38 height 10
select select "true"
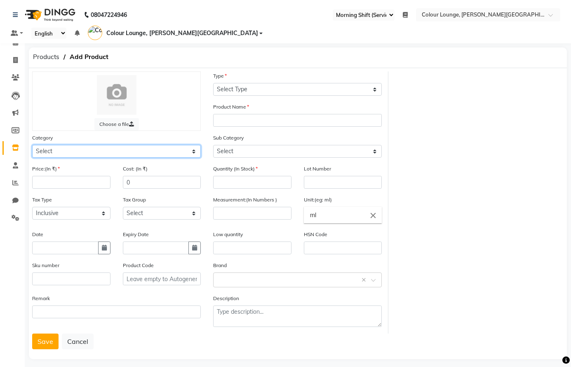
click at [101, 151] on select "Select Hair Skin Makeup Personal Care Appliances [PERSON_NAME] Waxing Disposabl…" at bounding box center [116, 151] width 169 height 13
select select "1390101000"
click at [32, 145] on select "Select Hair Skin Makeup Personal Care Appliances [PERSON_NAME] Waxing Disposabl…" at bounding box center [116, 151] width 169 height 13
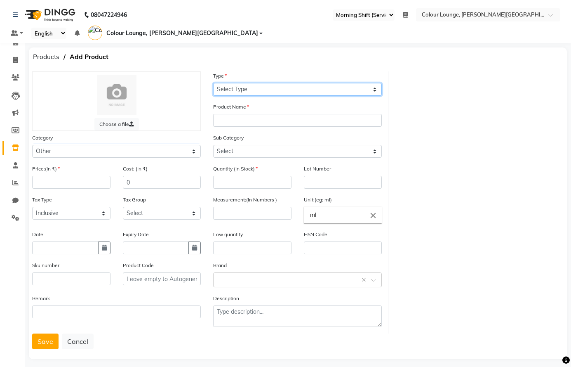
click at [323, 87] on select "Select Type Both Retail Consumable" at bounding box center [297, 89] width 169 height 13
select select "C"
click at [213, 83] on select "Select Type Both Retail Consumable" at bounding box center [297, 89] width 169 height 13
click at [235, 114] on div "Product Name" at bounding box center [297, 114] width 169 height 24
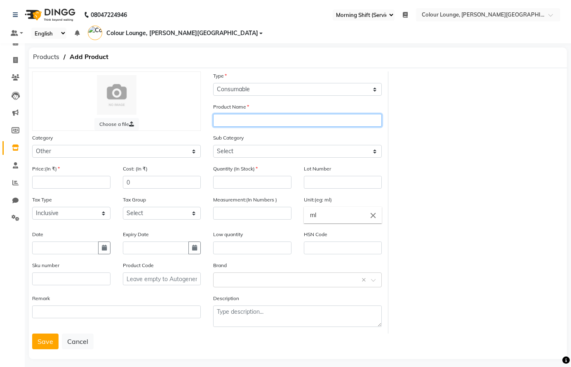
click at [236, 120] on input "text" at bounding box center [297, 120] width 169 height 13
type input "mintree mask"
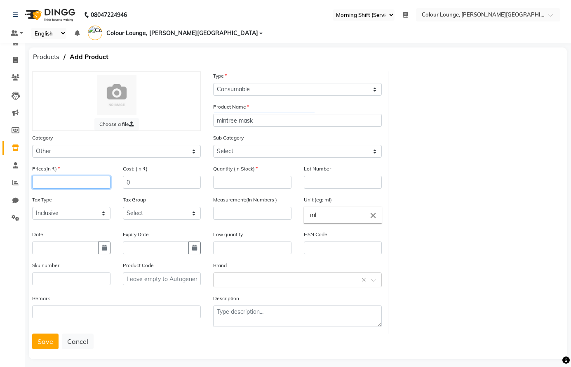
click at [47, 186] on input "number" at bounding box center [71, 182] width 78 height 13
type input "1"
click at [233, 189] on div "Quantity (In Stock)" at bounding box center [252, 179] width 91 height 31
click at [235, 185] on input "number" at bounding box center [252, 182] width 78 height 13
type input "0"
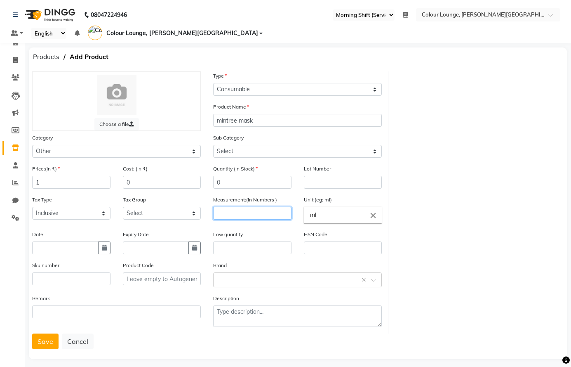
click at [261, 209] on input "number" at bounding box center [252, 213] width 78 height 13
type input "1"
click at [42, 344] on button "Save" at bounding box center [45, 341] width 26 height 16
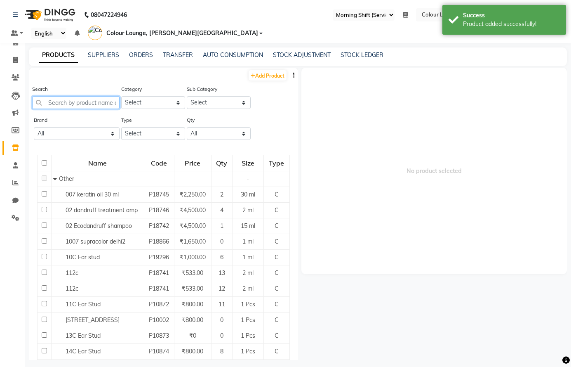
click at [91, 104] on input "text" at bounding box center [75, 102] width 87 height 13
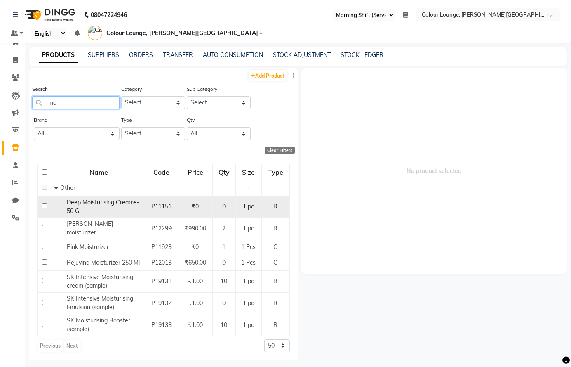
type input "m"
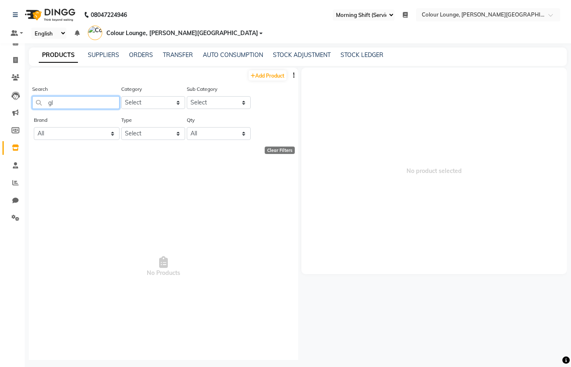
type input "g"
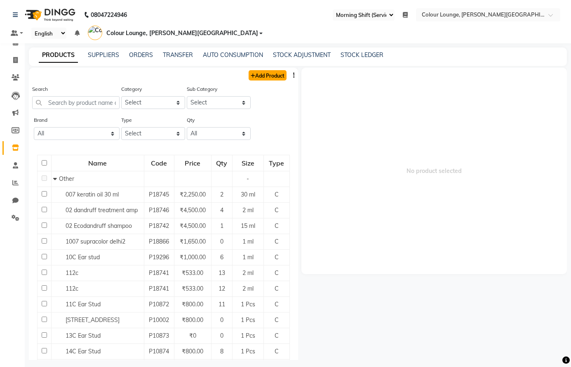
click at [269, 77] on link "Add Product" at bounding box center [268, 75] width 38 height 10
select select "true"
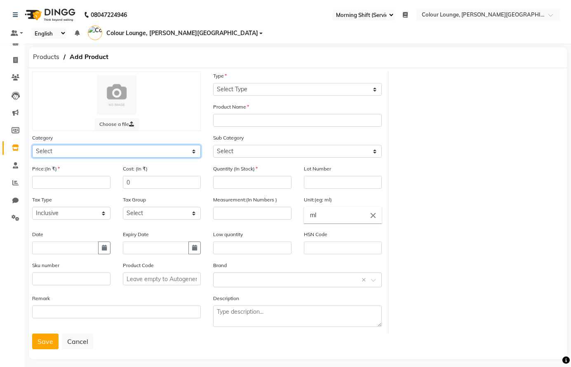
drag, startPoint x: 68, startPoint y: 151, endPoint x: 61, endPoint y: 156, distance: 8.2
click at [61, 156] on select "Select Hair Skin Makeup Personal Care Appliances [PERSON_NAME] Waxing Disposabl…" at bounding box center [116, 151] width 169 height 13
select select "1390101000"
click at [32, 145] on select "Select Hair Skin Makeup Personal Care Appliances [PERSON_NAME] Waxing Disposabl…" at bounding box center [116, 151] width 169 height 13
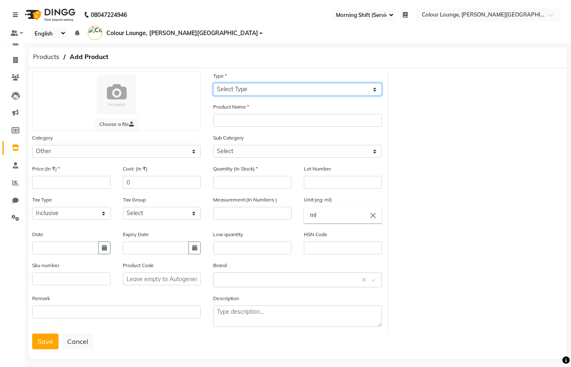
click at [236, 89] on select "Select Type Both Retail Consumable" at bounding box center [297, 89] width 169 height 13
drag, startPoint x: 236, startPoint y: 89, endPoint x: 212, endPoint y: 177, distance: 90.8
click at [224, 154] on div "Choose a file Type Select Type Both Retail Consumable Product Name Category Sel…" at bounding box center [207, 202] width 363 height 262
click at [250, 86] on select "Select Type Both Retail Consumable" at bounding box center [297, 89] width 169 height 13
select select "C"
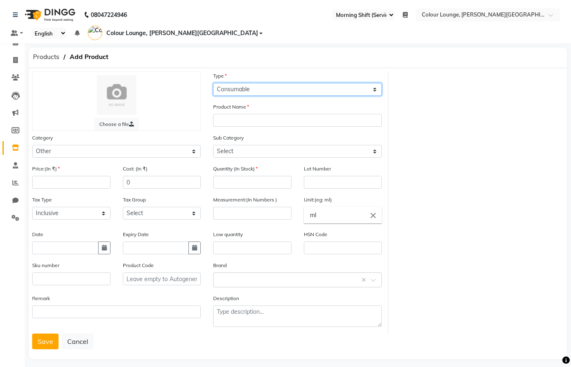
click at [213, 83] on select "Select Type Both Retail Consumable" at bounding box center [297, 89] width 169 height 13
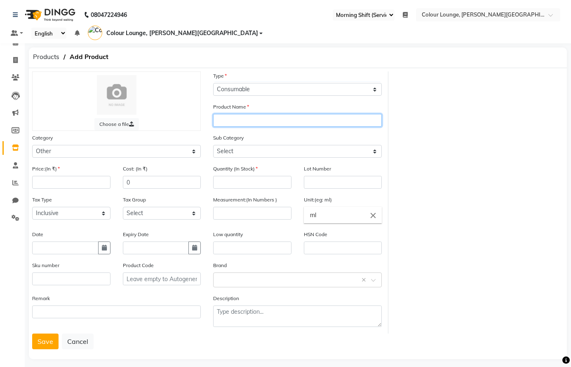
click at [234, 119] on input "text" at bounding box center [297, 120] width 169 height 13
type input "glow discovery"
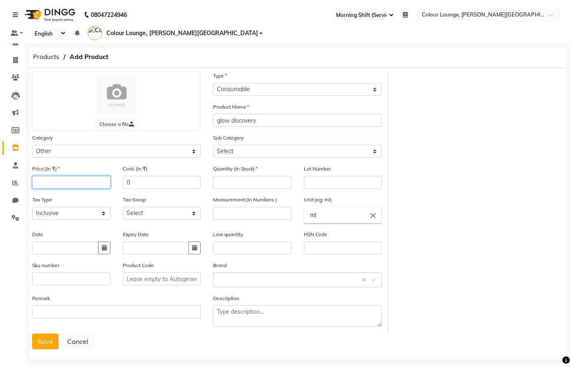
click at [71, 181] on input "number" at bounding box center [71, 182] width 78 height 13
type input "1"
click at [261, 184] on input "number" at bounding box center [252, 182] width 78 height 13
type input "0"
click at [259, 212] on input "number" at bounding box center [252, 213] width 78 height 13
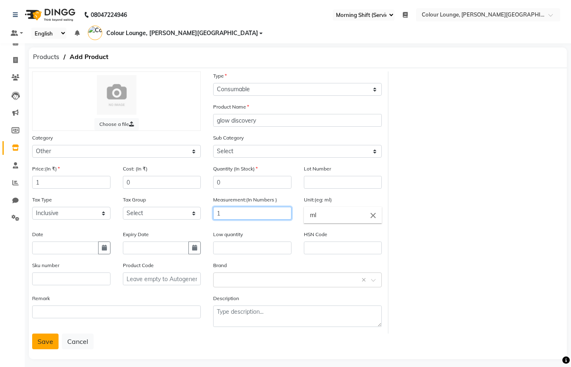
type input "1"
click at [40, 343] on button "Save" at bounding box center [45, 341] width 26 height 16
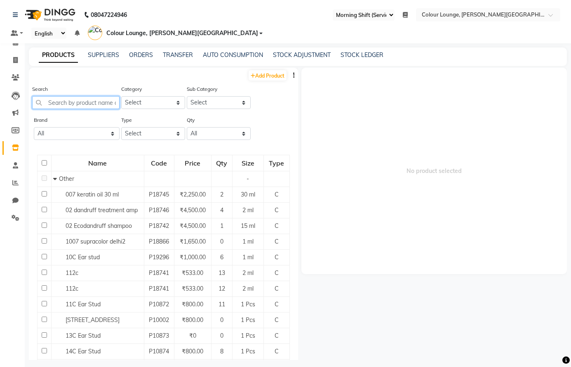
click at [92, 101] on input "text" at bounding box center [75, 102] width 87 height 13
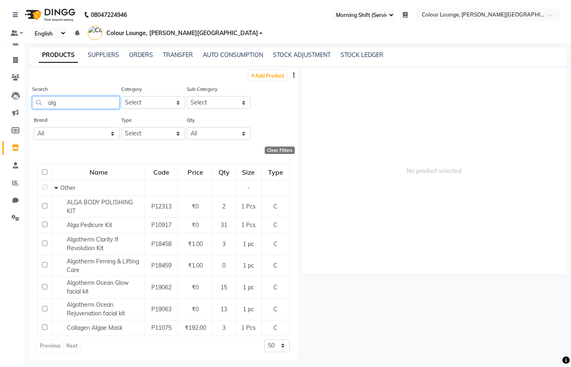
type input "alg"
